Goal: Task Accomplishment & Management: Complete application form

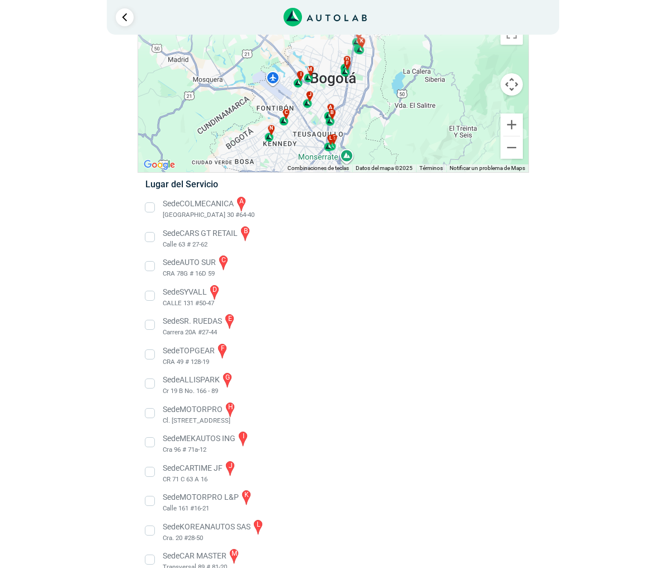
scroll to position [57, 0]
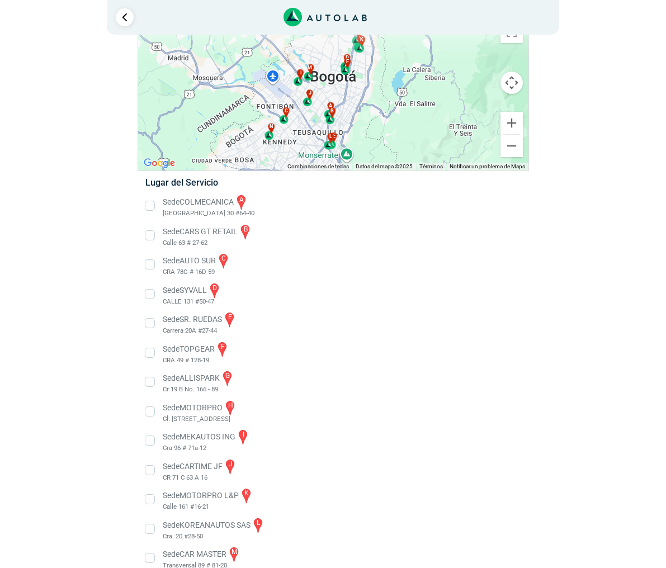
click at [150, 206] on li "Sede COLMECANICA a [GEOGRAPHIC_DATA] 30 #64-40" at bounding box center [333, 206] width 392 height 25
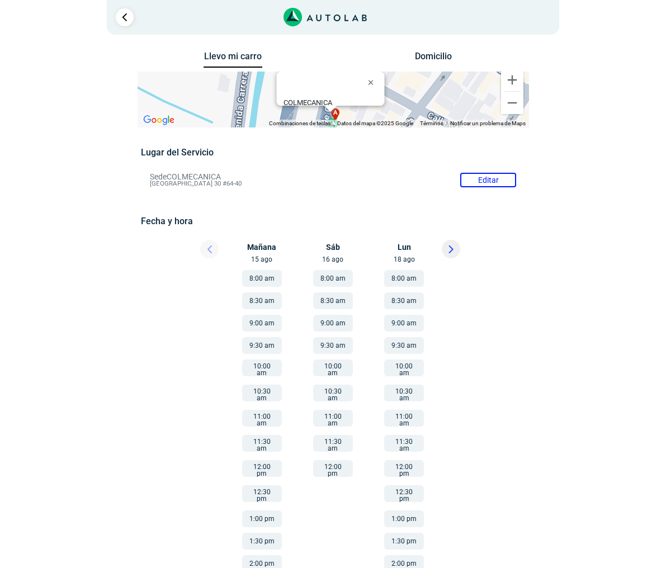
click at [452, 251] on icon at bounding box center [450, 249] width 3 height 7
click at [334, 260] on div "Mié 20 ago" at bounding box center [333, 252] width 67 height 25
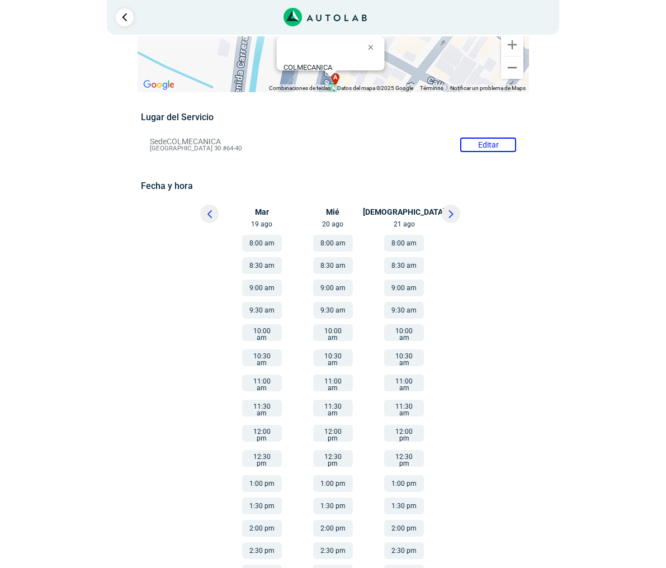
scroll to position [36, 0]
click at [327, 332] on button "10:00 am" at bounding box center [333, 331] width 40 height 17
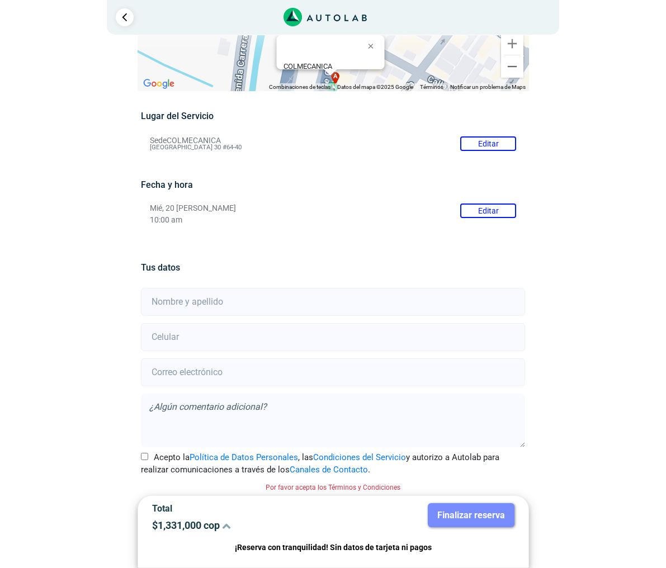
scroll to position [40, 0]
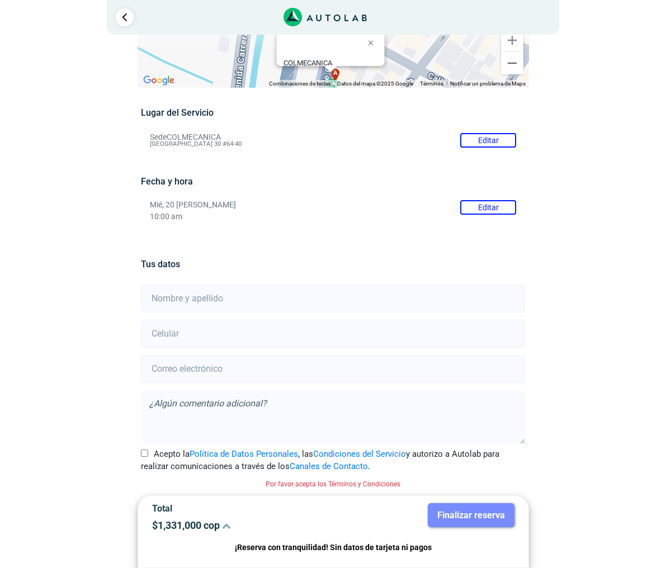
click at [305, 298] on input "text" at bounding box center [333, 299] width 384 height 28
type input "Hermes [PERSON_NAME] [PERSON_NAME]"
click at [172, 338] on input "number" at bounding box center [333, 334] width 384 height 28
type input "3114408181"
click at [221, 373] on input "email" at bounding box center [333, 369] width 384 height 28
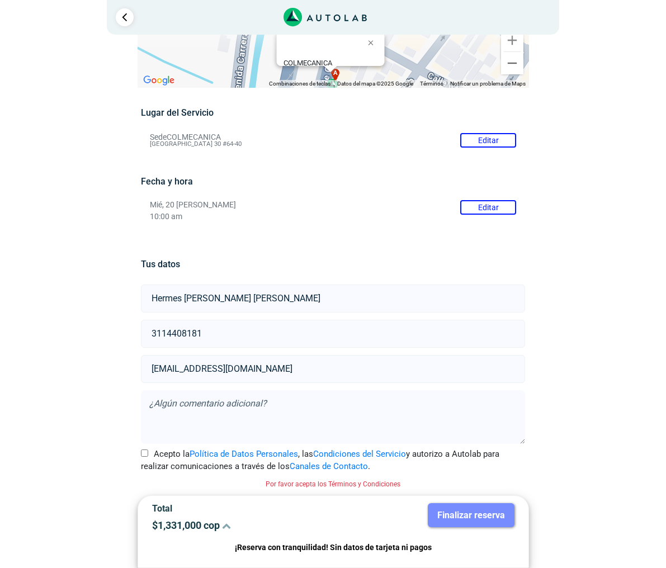
type input "[EMAIL_ADDRESS][DOMAIN_NAME]"
click at [144, 455] on input "Acepto la Política de Datos Personales , las Condiciones del Servicio y autoriz…" at bounding box center [144, 453] width 7 height 7
checkbox input "true"
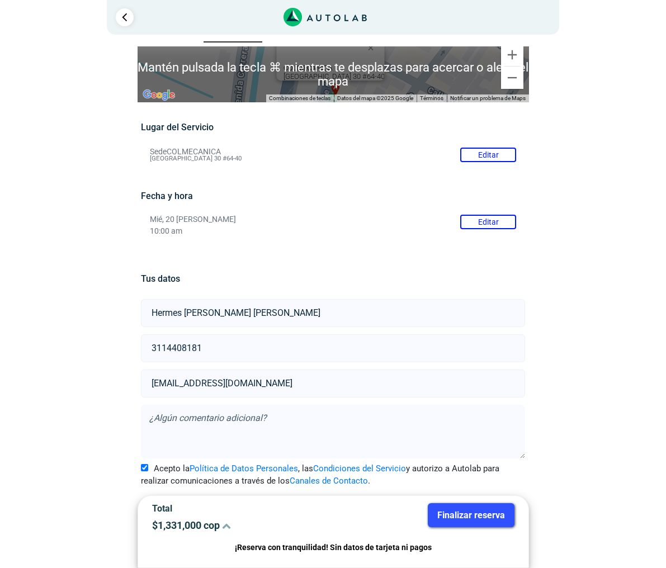
scroll to position [25, 0]
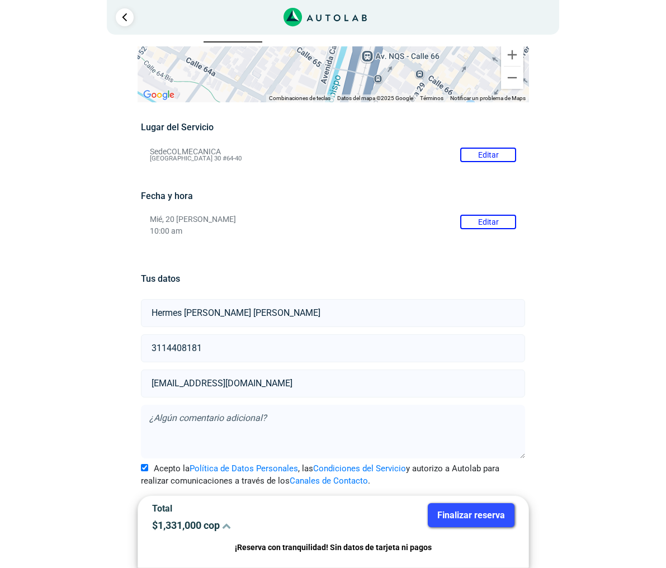
click at [449, 512] on button "Finalizar reserva" at bounding box center [471, 515] width 87 height 24
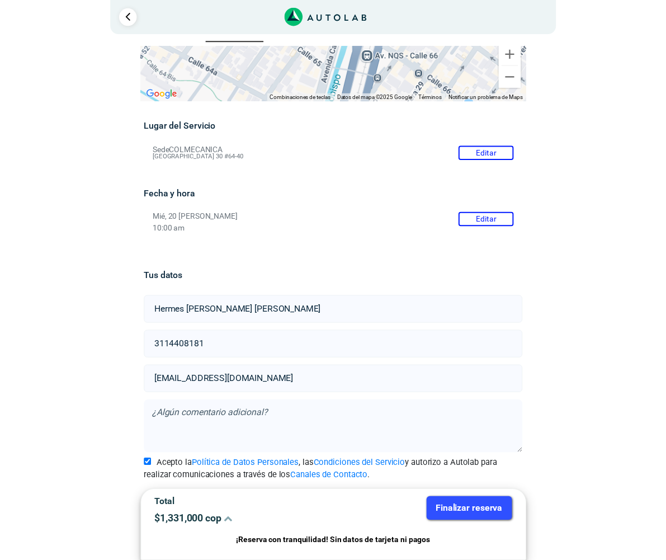
scroll to position [0, 0]
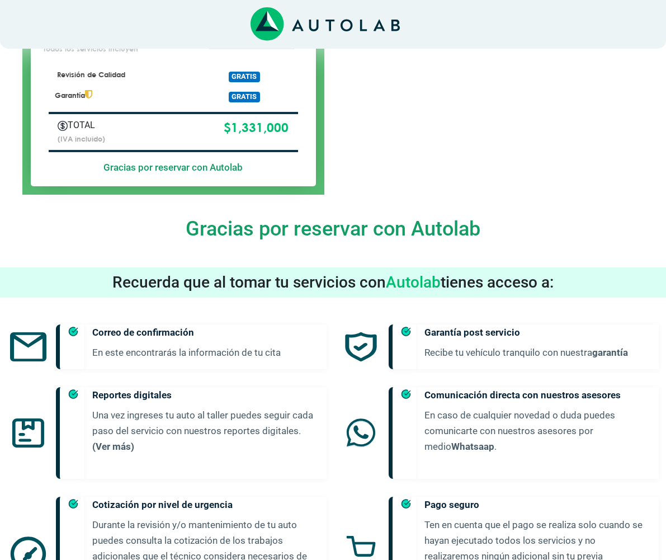
scroll to position [497, 0]
